Goal: Task Accomplishment & Management: Complete application form

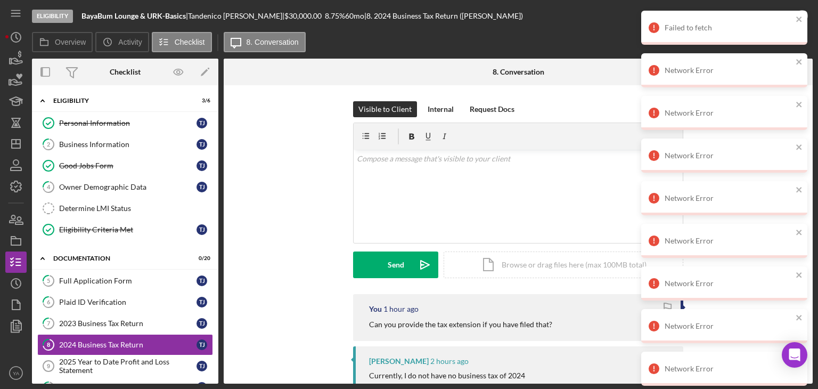
scroll to position [170, 0]
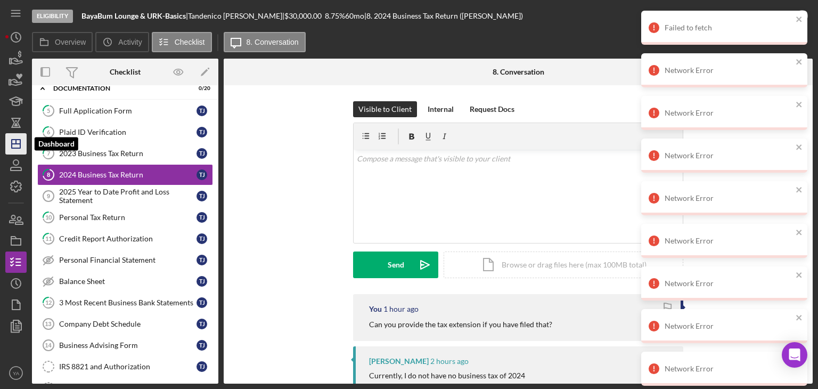
click at [9, 150] on icon "Icon/Dashboard" at bounding box center [16, 144] width 27 height 27
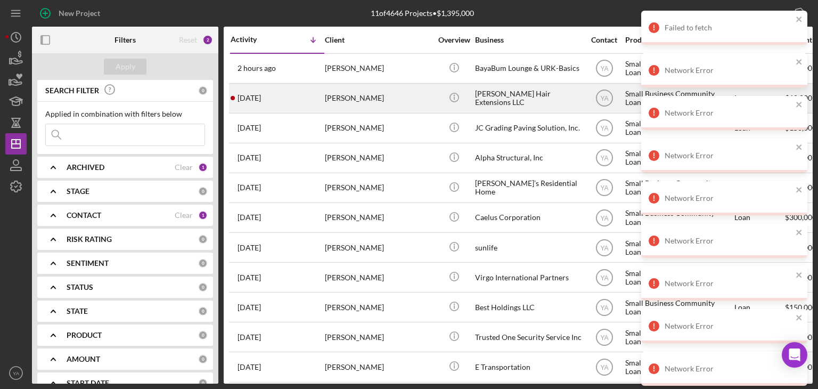
click at [521, 101] on div "[PERSON_NAME] Hair Extensions LLC" at bounding box center [528, 98] width 107 height 28
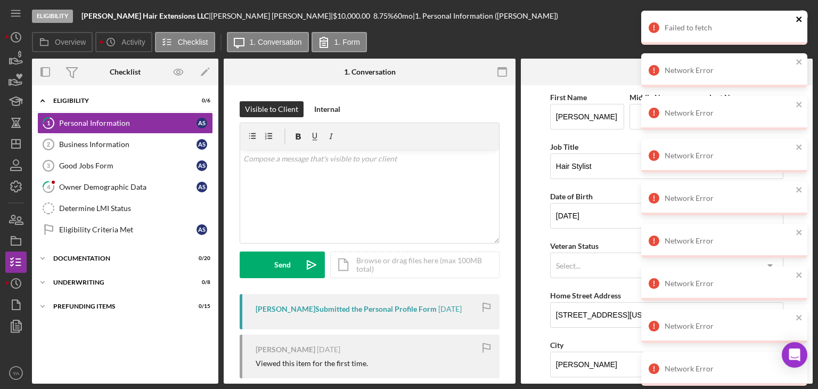
click at [798, 22] on icon "close" at bounding box center [799, 19] width 7 height 9
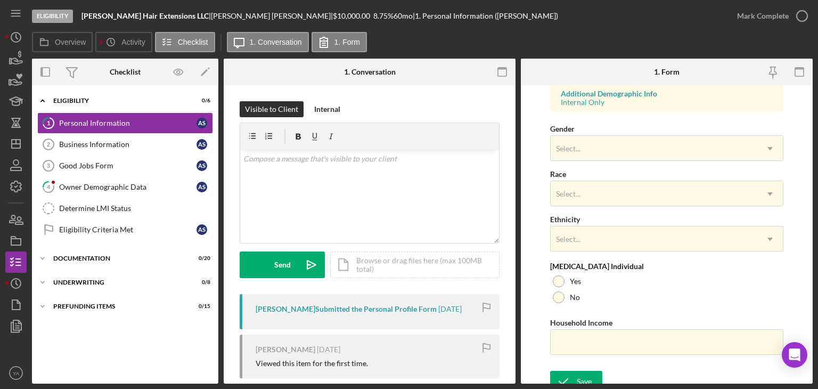
scroll to position [411, 0]
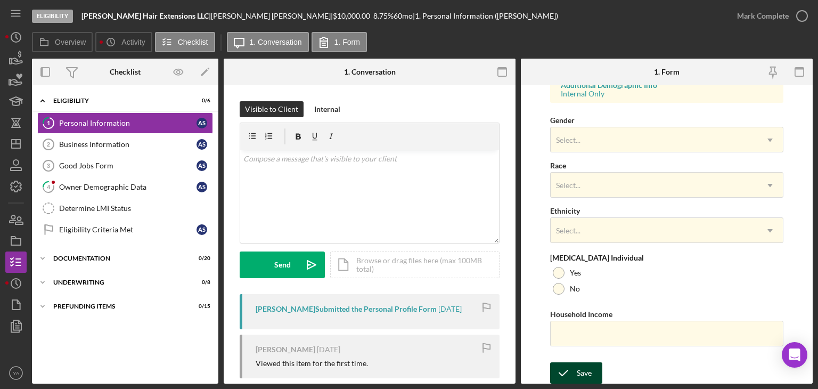
click at [573, 370] on icon "submit" at bounding box center [563, 373] width 27 height 27
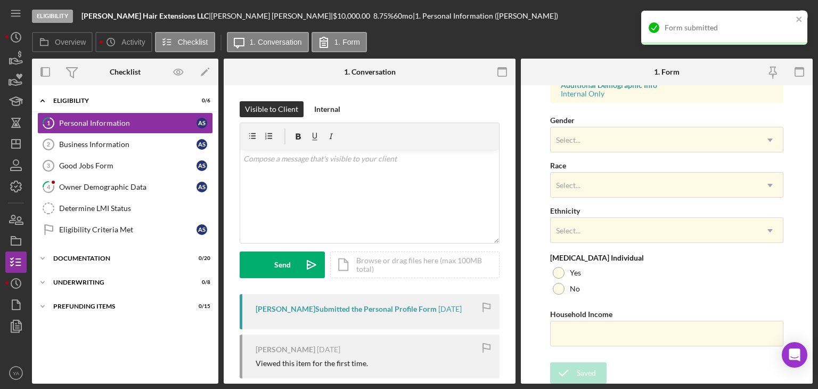
scroll to position [0, 0]
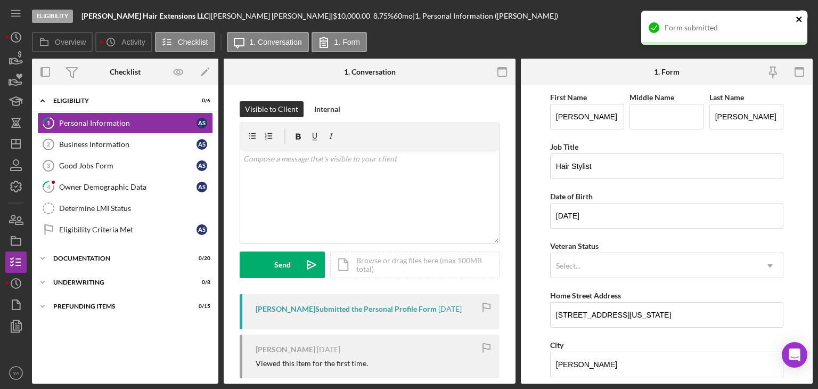
click at [797, 15] on icon "close" at bounding box center [799, 19] width 7 height 9
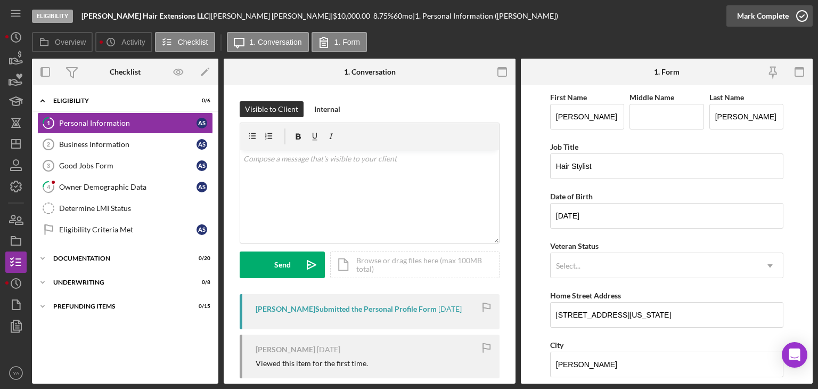
click at [792, 17] on icon "button" at bounding box center [802, 16] width 27 height 27
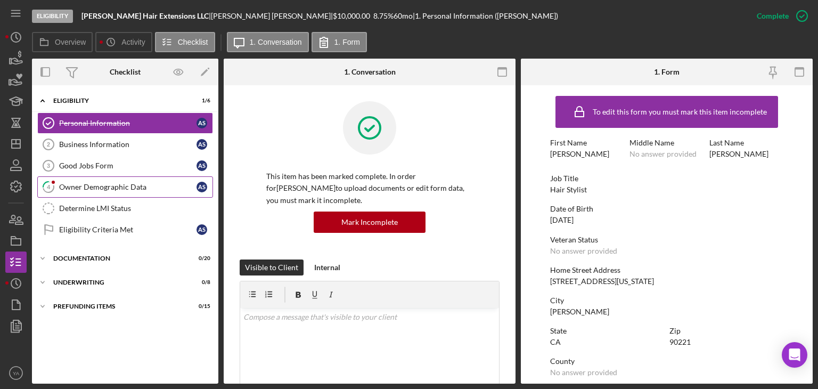
click at [164, 191] on link "4 Owner Demographic Data A S" at bounding box center [125, 186] width 176 height 21
